Goal: Find contact information: Find contact information

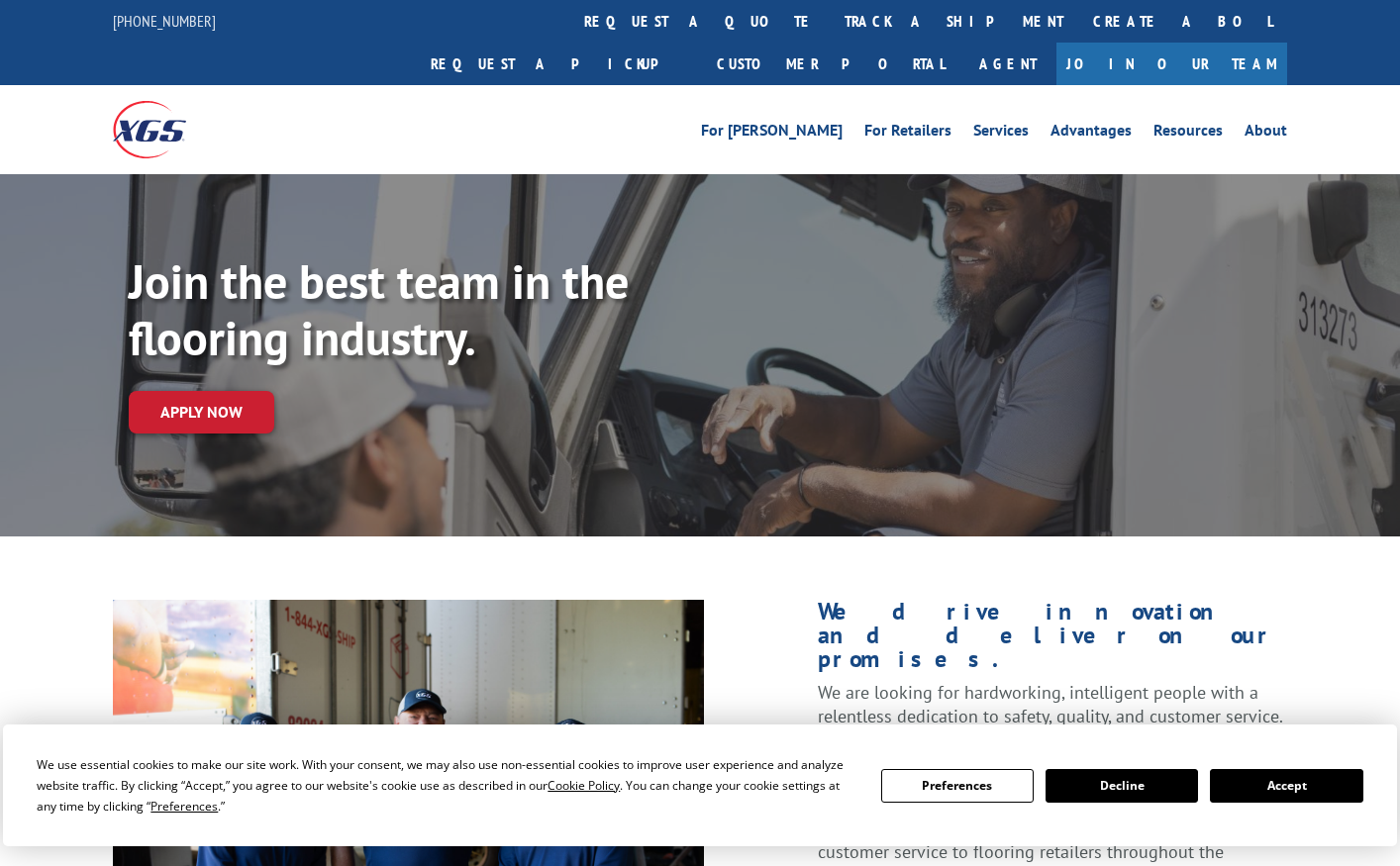
click at [1259, 786] on button "Accept" at bounding box center [1286, 786] width 153 height 34
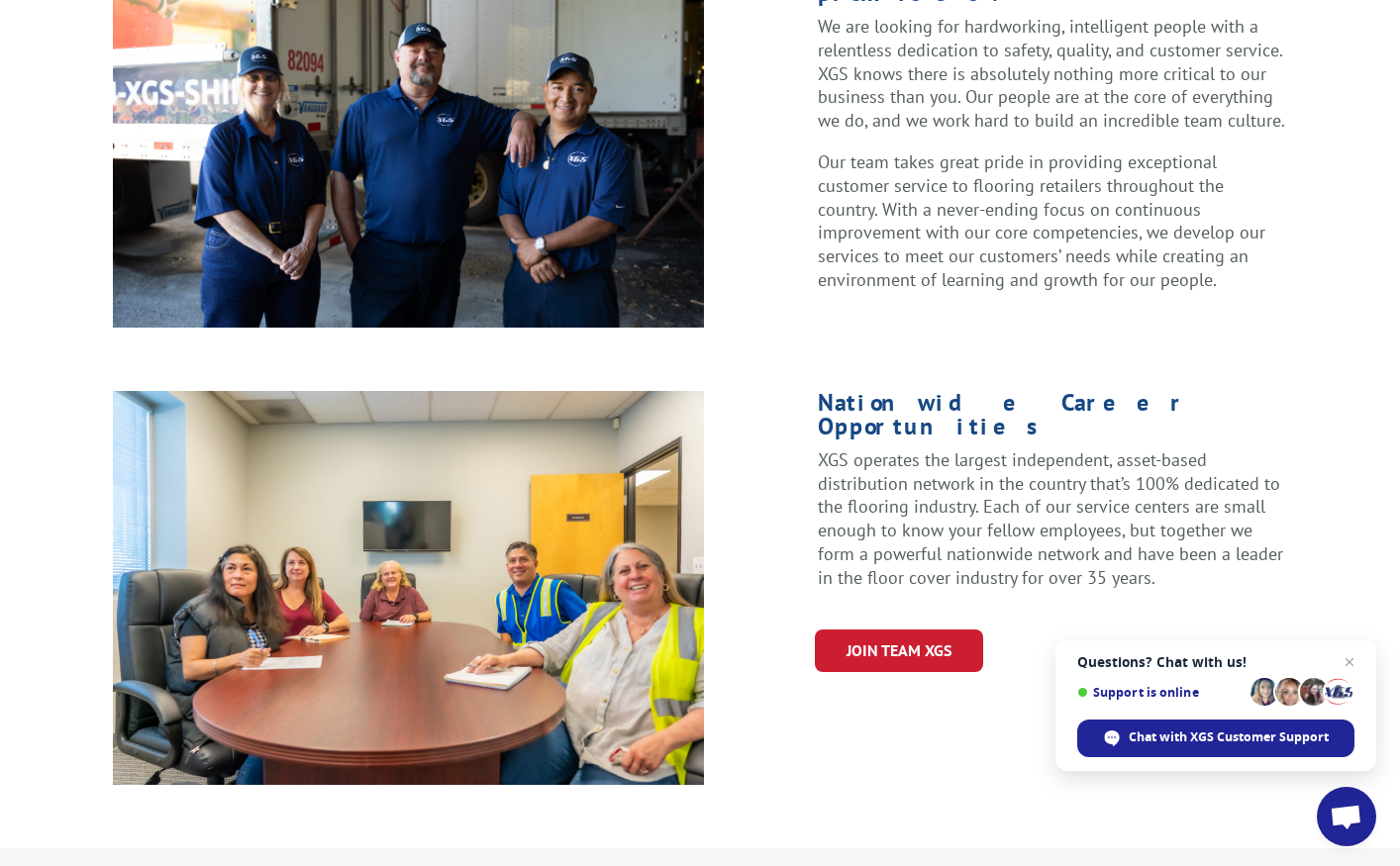
scroll to position [693, 0]
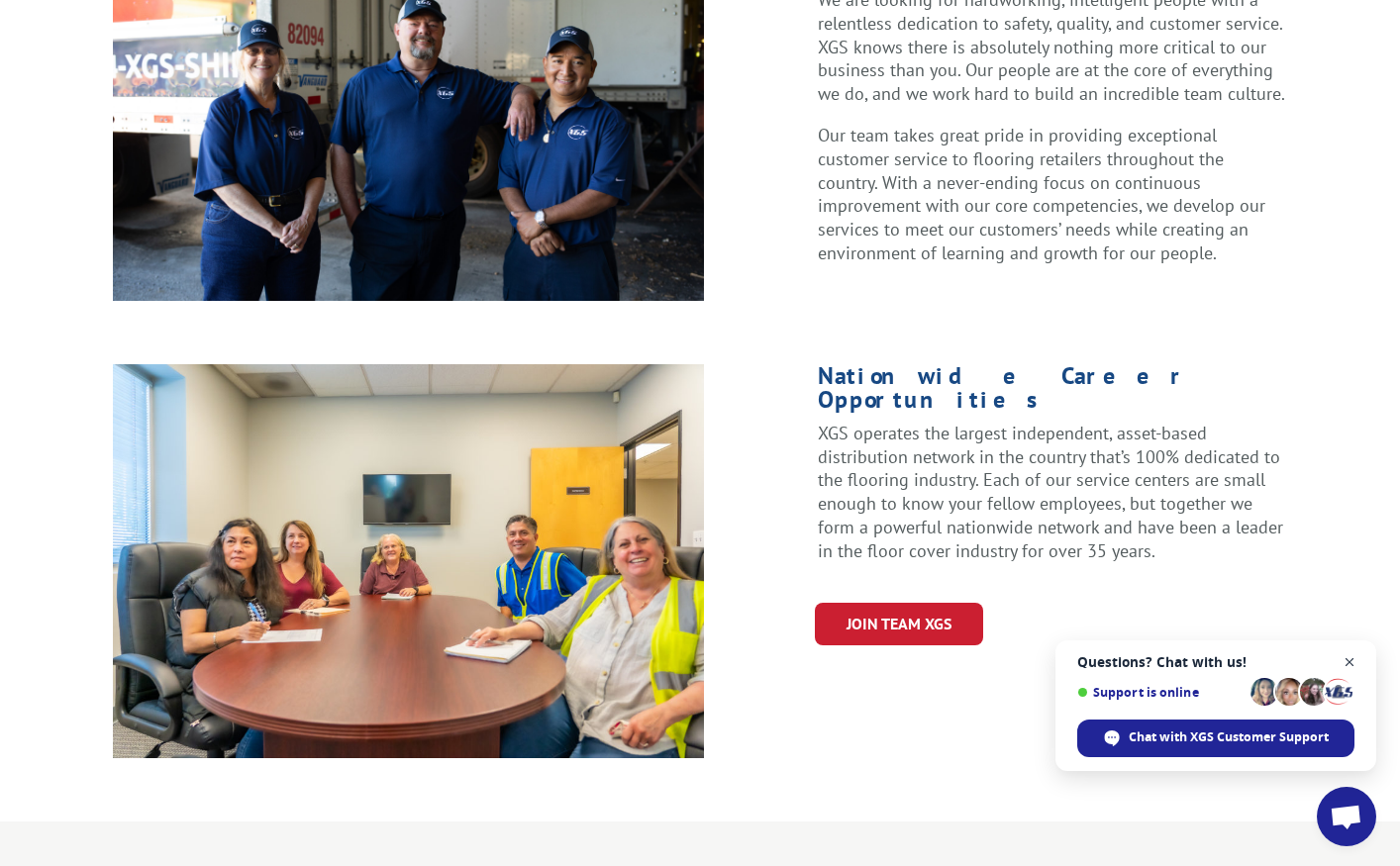
click at [1351, 664] on span "Open chat" at bounding box center [1350, 662] width 25 height 25
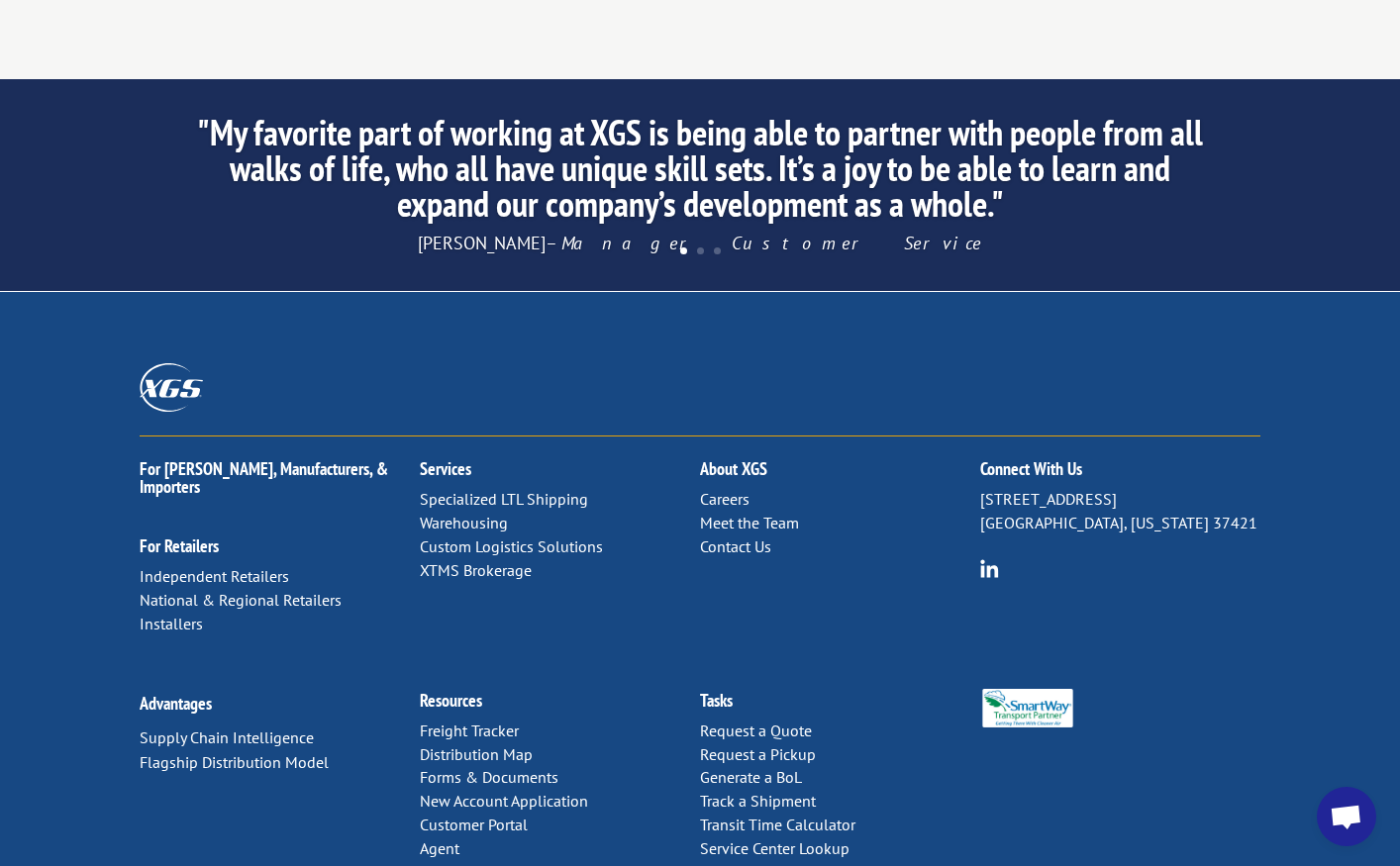
scroll to position [1959, 0]
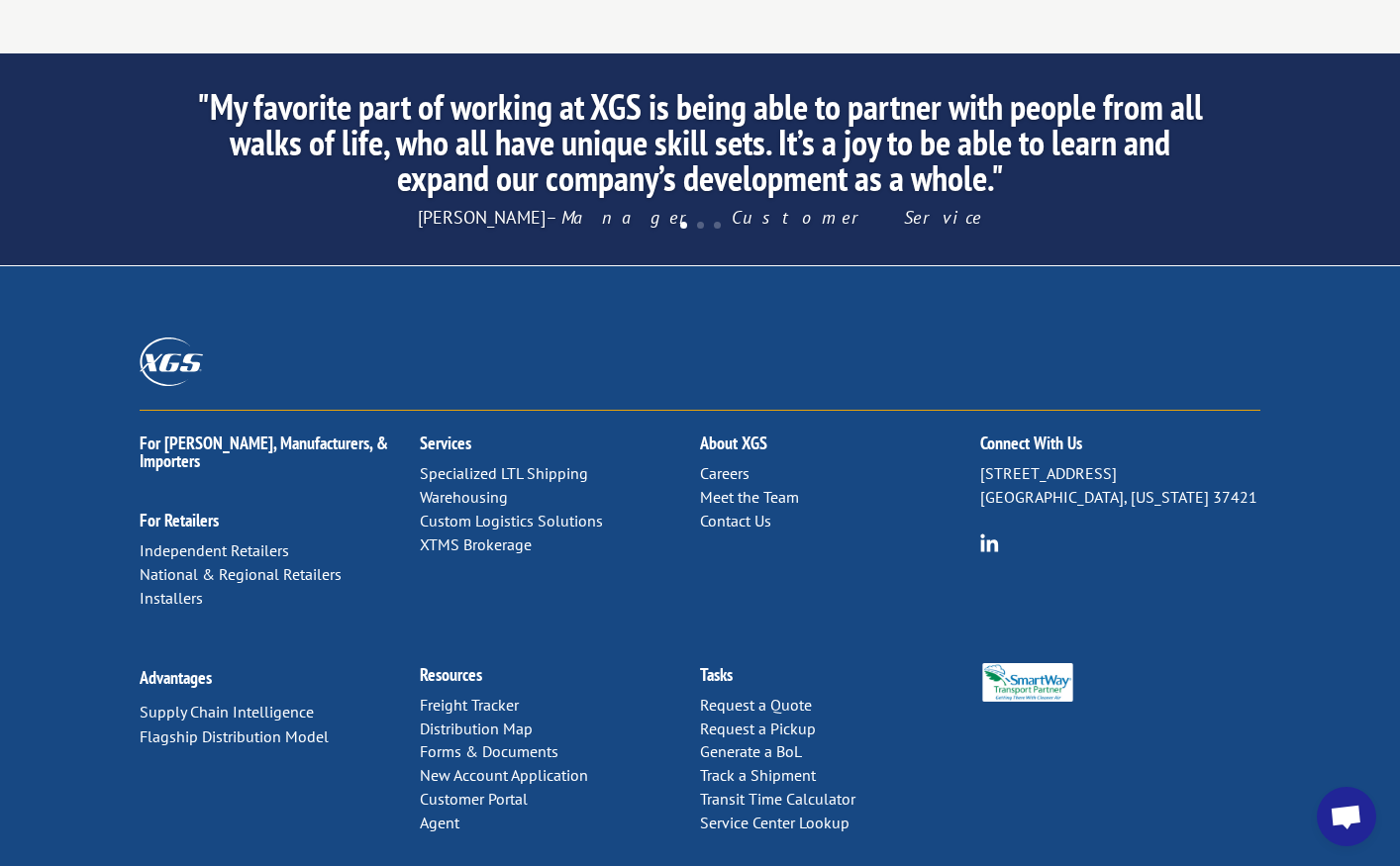
click at [749, 510] on link "Contact Us" at bounding box center [735, 520] width 71 height 20
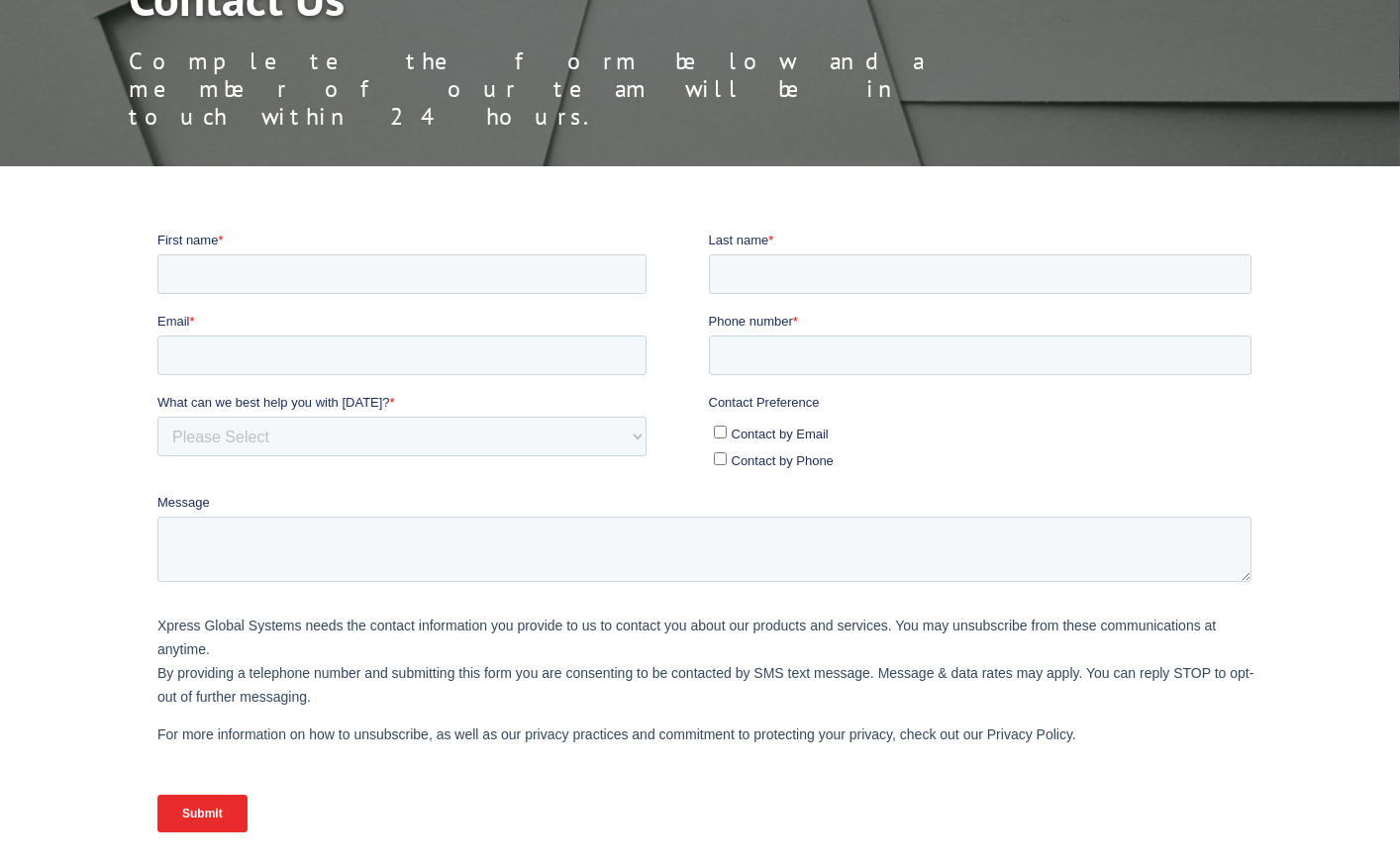
scroll to position [594, 0]
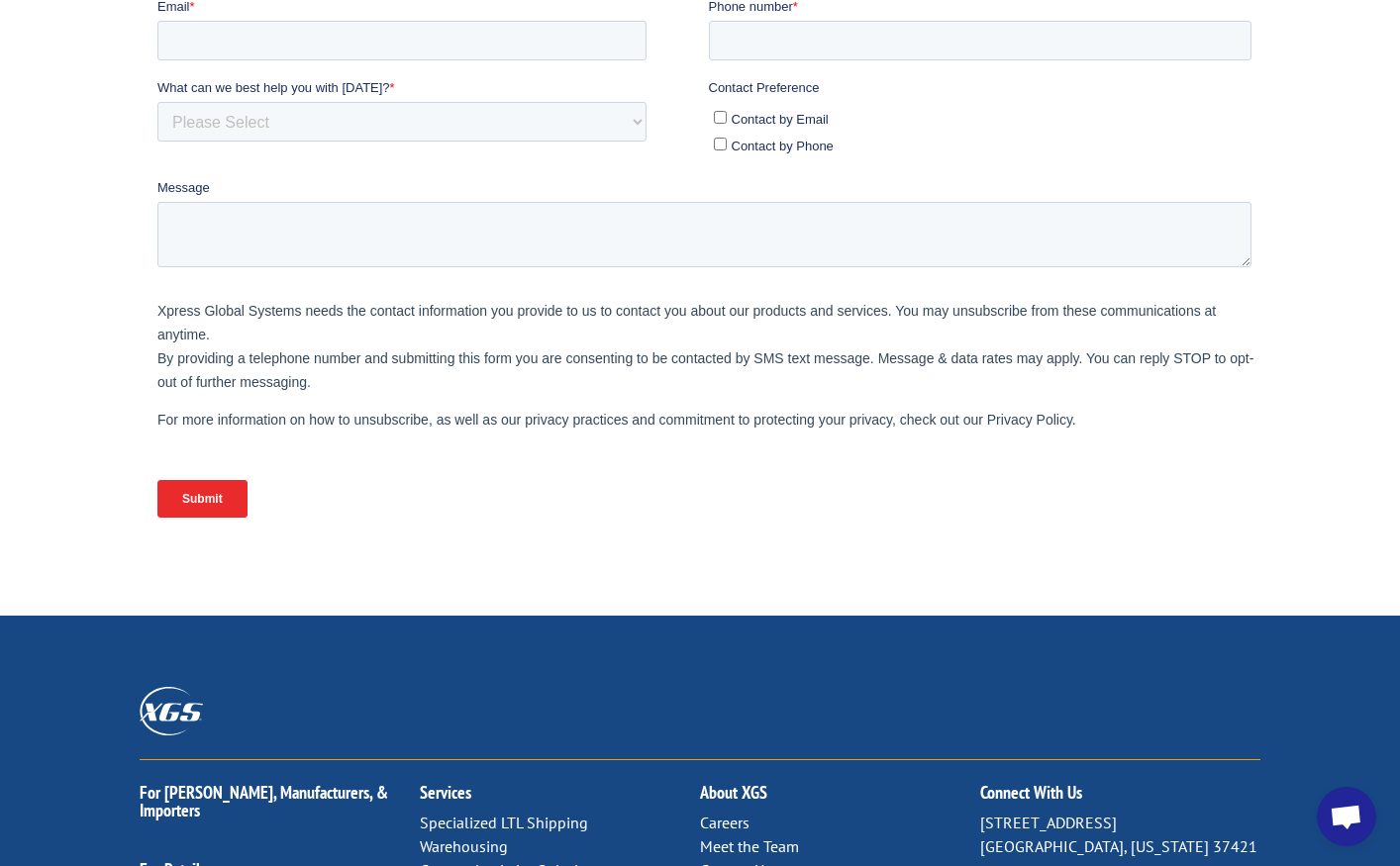
click at [739, 860] on link "Contact Us" at bounding box center [735, 870] width 71 height 20
